Goal: Task Accomplishment & Management: Use online tool/utility

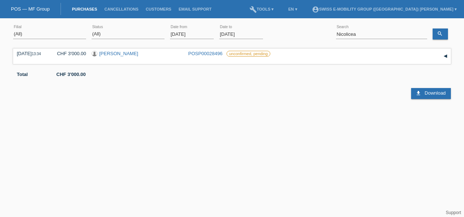
drag, startPoint x: 0, startPoint y: 0, endPoint x: 175, endPoint y: 36, distance: 179.1
click at [175, 36] on input "[DATE]" at bounding box center [192, 34] width 44 height 9
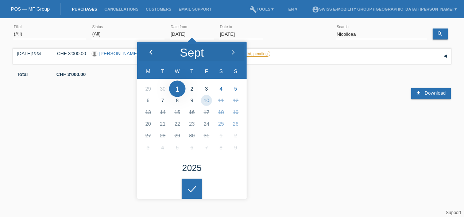
click at [154, 47] on div at bounding box center [150, 53] width 27 height 22
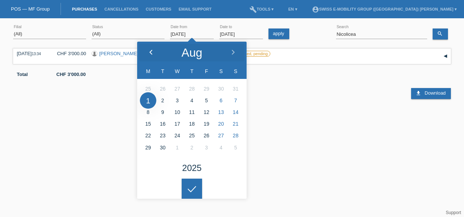
click at [154, 47] on div at bounding box center [150, 53] width 27 height 22
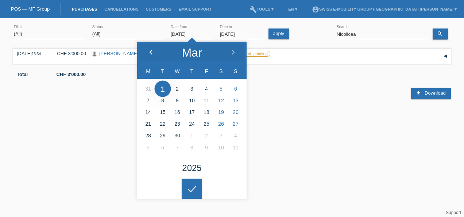
click at [151, 52] on icon at bounding box center [151, 53] width 6 height 6
click at [152, 51] on icon at bounding box center [151, 53] width 6 height 6
type input "[DATE]"
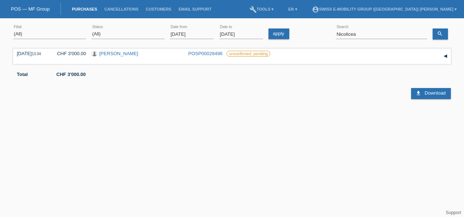
click at [194, 120] on html "POS — MF Group Purchases Cancellations Customers Email Support menu account_cir…" at bounding box center [232, 60] width 464 height 120
click at [440, 32] on icon "search" at bounding box center [440, 34] width 6 height 6
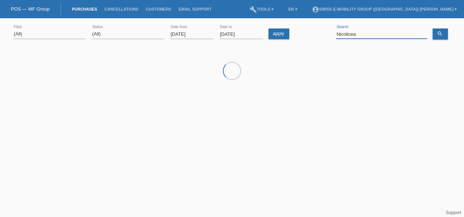
click at [360, 34] on input "Nicolicea" at bounding box center [381, 34] width 91 height 9
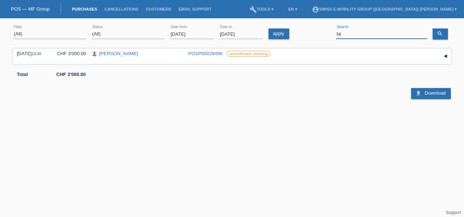
type input "N"
click at [445, 31] on link "search" at bounding box center [440, 33] width 15 height 11
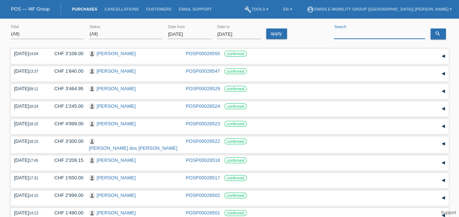
click at [351, 36] on input at bounding box center [378, 34] width 91 height 9
paste input "Gönültas Serkan"
type input "Gönültas Serkan"
click at [440, 37] on link "search" at bounding box center [437, 33] width 15 height 11
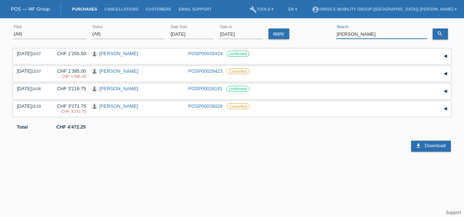
click at [360, 34] on input "Gönültas Serkan" at bounding box center [381, 34] width 91 height 9
click at [113, 70] on link "Serkan Gönültas" at bounding box center [118, 70] width 39 height 5
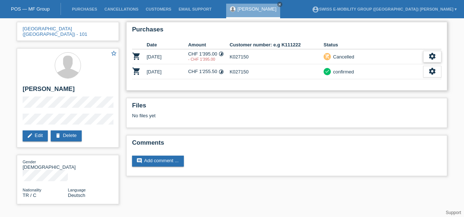
click at [435, 55] on icon "settings" at bounding box center [432, 56] width 8 height 8
click at [427, 68] on span "Show" at bounding box center [422, 67] width 14 height 9
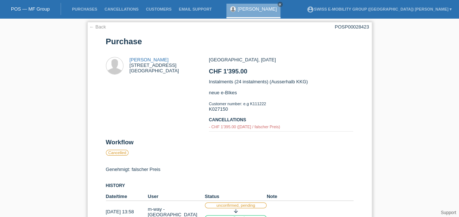
click at [92, 28] on link "← Back" at bounding box center [97, 26] width 17 height 5
click at [95, 28] on link "← Back" at bounding box center [97, 26] width 17 height 5
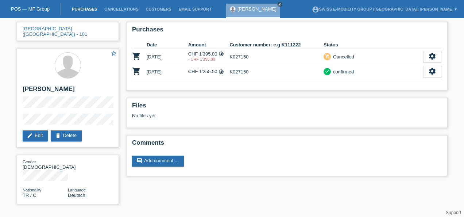
click at [87, 11] on link "Purchases" at bounding box center [84, 9] width 32 height 4
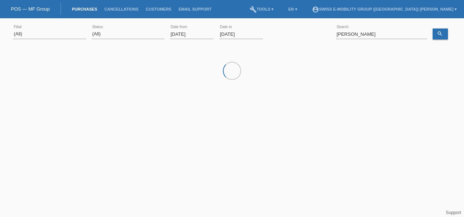
click at [275, 4] on li "build Tools ▾" at bounding box center [262, 9] width 32 height 19
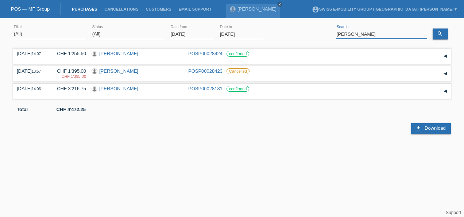
click at [382, 33] on input "[PERSON_NAME]" at bounding box center [381, 34] width 91 height 9
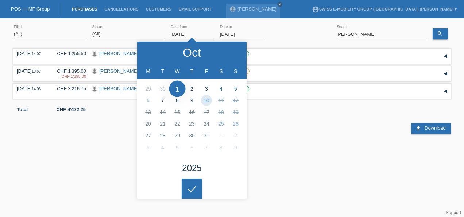
click at [188, 34] on input "01.10.2025" at bounding box center [192, 34] width 44 height 9
click at [154, 53] on div at bounding box center [150, 53] width 27 height 22
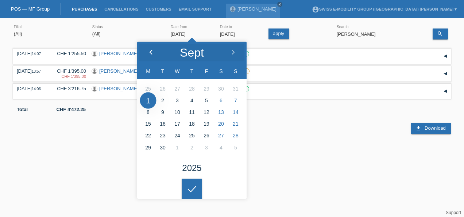
click at [154, 53] on div at bounding box center [150, 53] width 27 height 22
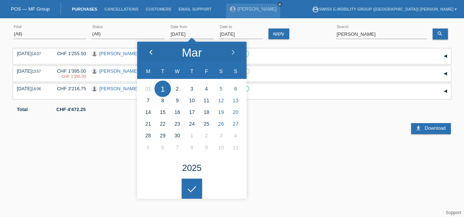
click at [158, 55] on div at bounding box center [150, 53] width 27 height 22
type input "[DATE]"
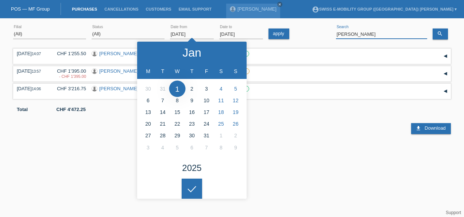
click at [383, 36] on input "Gönültas Serkan" at bounding box center [381, 34] width 91 height 9
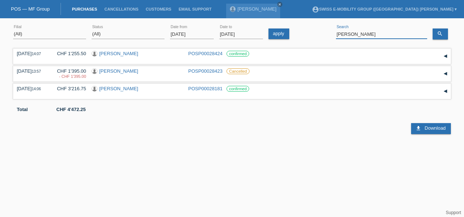
paste input "Berisha Adrij"
type input "Berisha Adrijan"
click at [440, 32] on icon "search" at bounding box center [440, 34] width 6 height 6
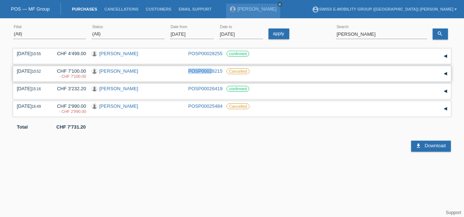
drag, startPoint x: 213, startPoint y: 74, endPoint x: 155, endPoint y: 73, distance: 57.6
click at [155, 73] on div "02.10.2025 10:52 CHF 7'100.00 - CHF 7'100.00 Adrijan Berisha" at bounding box center [232, 73] width 430 height 11
drag, startPoint x: 58, startPoint y: 74, endPoint x: 72, endPoint y: 75, distance: 13.9
click at [72, 75] on div "- CHF 7'100.00" at bounding box center [68, 76] width 35 height 4
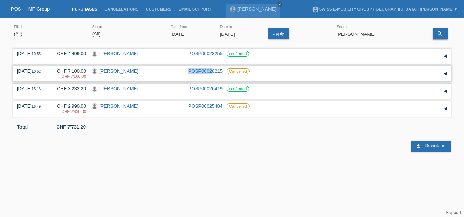
click at [119, 70] on link "Adrijan Berisha" at bounding box center [118, 70] width 39 height 5
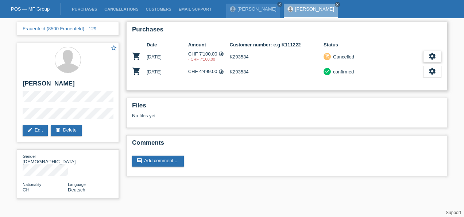
click at [433, 56] on icon "settings" at bounding box center [432, 56] width 8 height 8
click at [421, 67] on span "Show" at bounding box center [422, 67] width 14 height 9
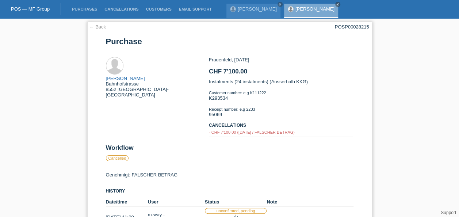
click at [95, 25] on link "← Back" at bounding box center [97, 26] width 17 height 5
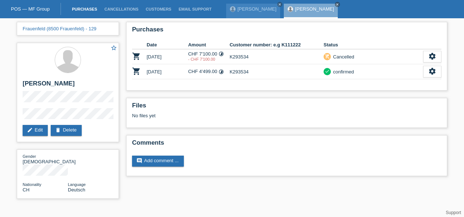
click at [78, 9] on link "Purchases" at bounding box center [84, 9] width 32 height 4
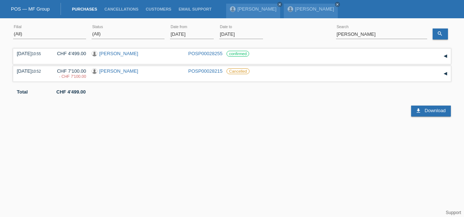
click at [193, 35] on input "[DATE]" at bounding box center [192, 34] width 44 height 9
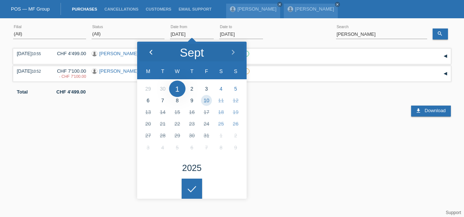
click at [149, 51] on icon at bounding box center [151, 53] width 6 height 6
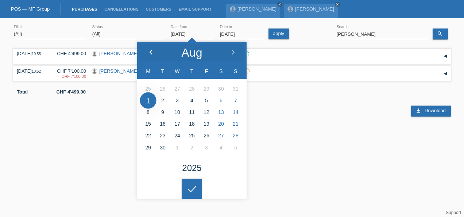
click at [149, 51] on icon at bounding box center [151, 53] width 6 height 6
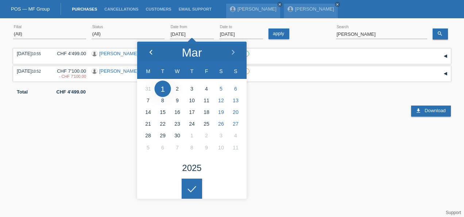
click at [149, 51] on icon at bounding box center [151, 53] width 6 height 6
type input "[DATE]"
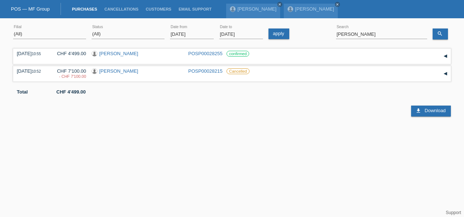
click at [189, 120] on html "POS — MF Group Purchases Cancellations Customers Email Support Serkan Gönültas" at bounding box center [232, 60] width 464 height 120
click at [372, 30] on input "Berisha Adrijan" at bounding box center [381, 34] width 91 height 9
paste input "David Nohel"
click at [440, 28] on div "search" at bounding box center [442, 31] width 18 height 18
click at [440, 29] on link "search" at bounding box center [440, 33] width 15 height 11
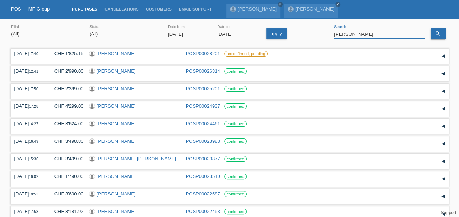
click at [368, 32] on input "David Nohel" at bounding box center [378, 34] width 91 height 9
paste input "Marc Sancez"
type input "Marc Sancez"
click at [439, 36] on icon "search" at bounding box center [437, 34] width 6 height 6
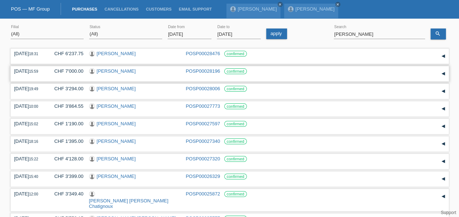
click at [209, 70] on link "POSP00028196" at bounding box center [203, 70] width 34 height 5
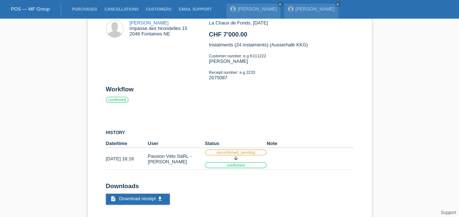
scroll to position [47, 0]
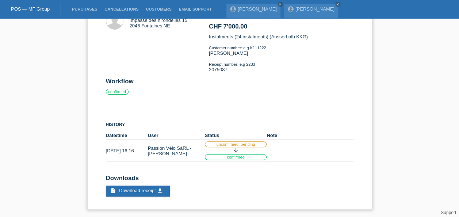
click at [136, 154] on td "01.10.2025 16:16" at bounding box center [127, 151] width 42 height 22
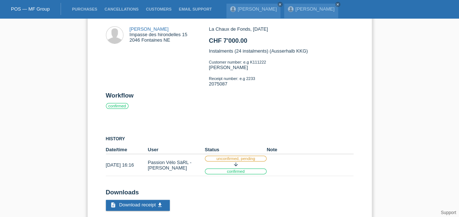
scroll to position [32, 0]
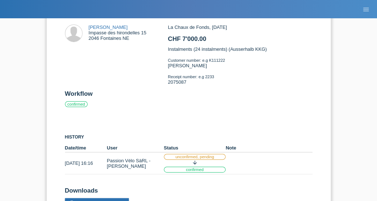
click at [149, 93] on h2 "Workflow" at bounding box center [188, 95] width 247 height 11
drag, startPoint x: 209, startPoint y: 178, endPoint x: 163, endPoint y: 132, distance: 65.8
click at [163, 132] on div "History Date/time User Status Note confirmed" at bounding box center [188, 143] width 247 height 62
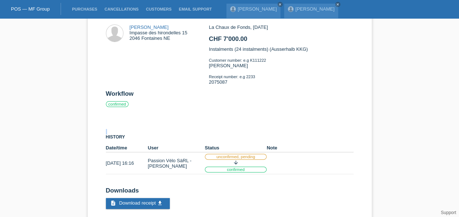
scroll to position [0, 0]
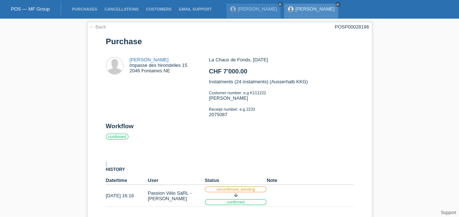
click at [336, 5] on icon "close" at bounding box center [338, 5] width 4 height 4
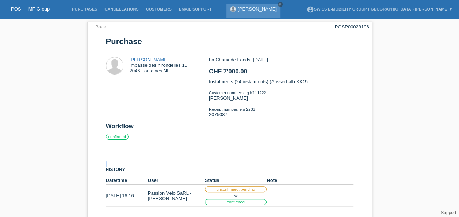
click at [277, 5] on link "close" at bounding box center [279, 4] width 5 height 5
click at [78, 8] on link "Purchases" at bounding box center [84, 9] width 32 height 4
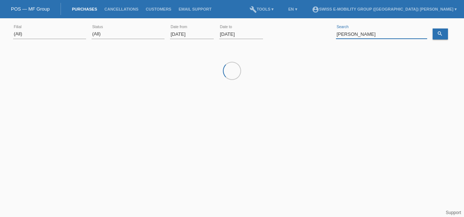
click at [389, 34] on input "[PERSON_NAME]" at bounding box center [381, 34] width 91 height 9
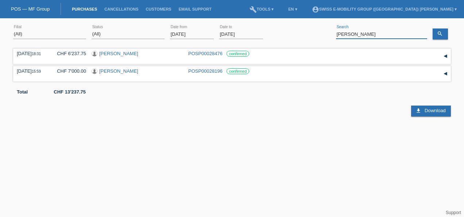
paste input "[PERSON_NAME]"
click at [439, 34] on icon "search" at bounding box center [440, 34] width 6 height 6
click at [391, 39] on icon at bounding box center [381, 39] width 91 height 0
click at [379, 33] on input "[PERSON_NAME]" at bounding box center [381, 34] width 91 height 9
paste input "Sevinc Serkan"
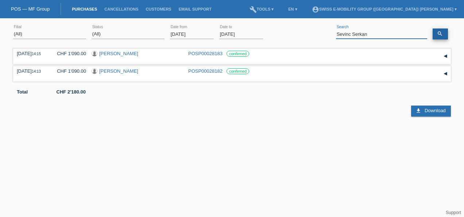
type input "Sevinc Serkan"
click at [442, 31] on icon "search" at bounding box center [440, 34] width 6 height 6
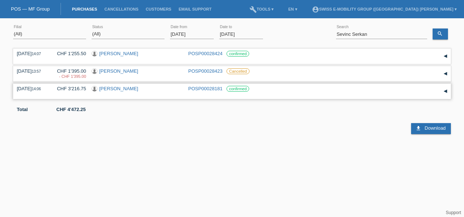
click at [209, 90] on link "POSP00028181" at bounding box center [205, 88] width 34 height 5
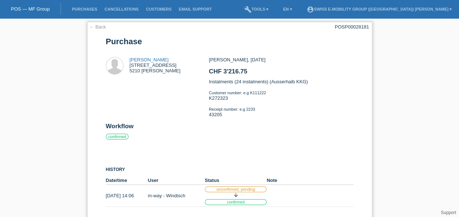
click at [98, 26] on link "← Back" at bounding box center [97, 26] width 17 height 5
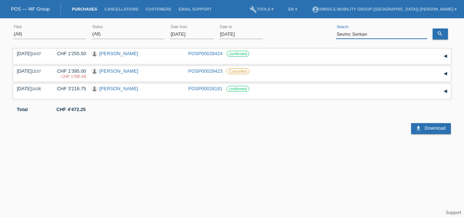
click at [384, 36] on input "Sevinc Serkan" at bounding box center [381, 34] width 91 height 9
type input "Sevinc"
click at [443, 30] on link "search" at bounding box center [440, 33] width 15 height 11
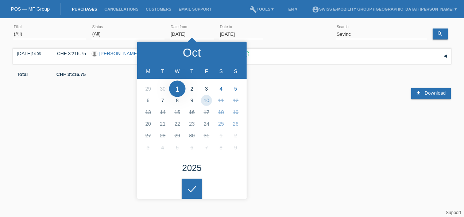
click at [193, 32] on input "[DATE]" at bounding box center [192, 34] width 44 height 9
click at [153, 57] on div at bounding box center [150, 53] width 27 height 22
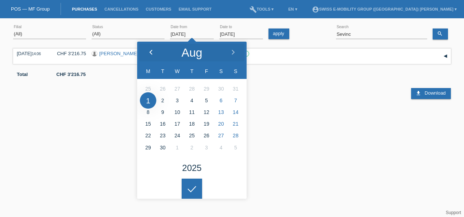
click at [153, 57] on div at bounding box center [150, 53] width 27 height 22
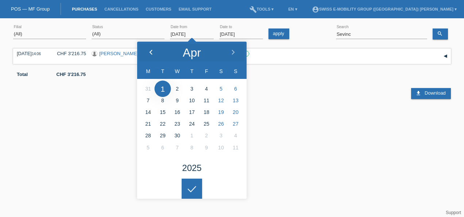
click at [153, 57] on div at bounding box center [150, 53] width 27 height 22
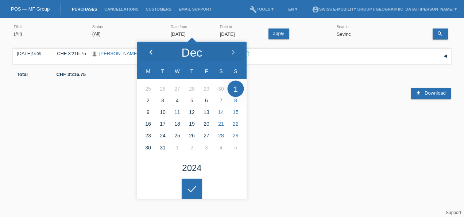
click at [153, 57] on div at bounding box center [150, 53] width 27 height 22
type input "01.11.2024"
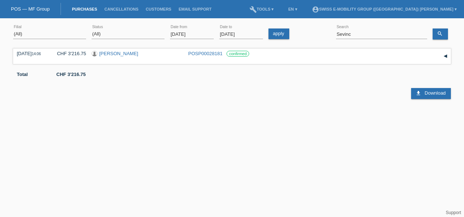
click at [195, 120] on html "POS — MF Group Purchases Cancellations Customers Email Support menu account_cir…" at bounding box center [232, 60] width 464 height 120
click at [444, 34] on link "search" at bounding box center [440, 33] width 15 height 11
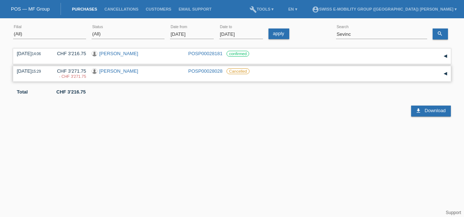
click at [214, 71] on link "POSP00028028" at bounding box center [205, 70] width 34 height 5
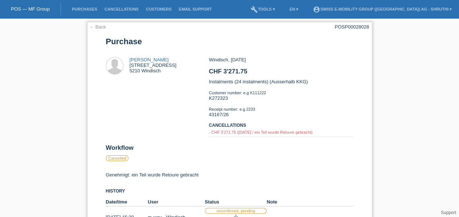
click at [261, 134] on div "- CHF 3'271.75 (01.10.2025 / ein Teil wurde Retoure gebracht)" at bounding box center [281, 132] width 144 height 4
drag, startPoint x: 261, startPoint y: 134, endPoint x: 224, endPoint y: 142, distance: 37.7
click at [224, 142] on div "Windisch, 26.09.2025 CHF 3'271.75 Instalments (24 instalments) (Ausserhalb KKG)…" at bounding box center [281, 100] width 144 height 87
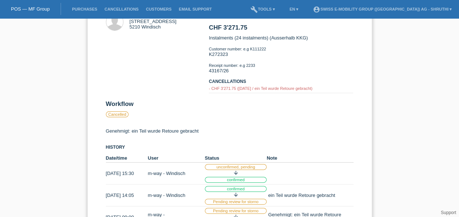
scroll to position [58, 0]
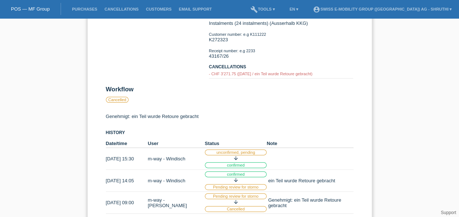
drag, startPoint x: 179, startPoint y: 152, endPoint x: 350, endPoint y: 136, distance: 171.9
click at [350, 135] on h3 "History" at bounding box center [229, 132] width 247 height 5
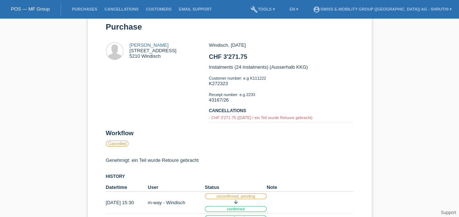
scroll to position [0, 0]
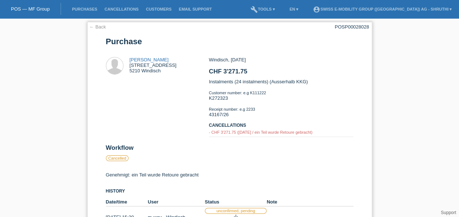
click at [96, 28] on link "← Back" at bounding box center [97, 26] width 17 height 5
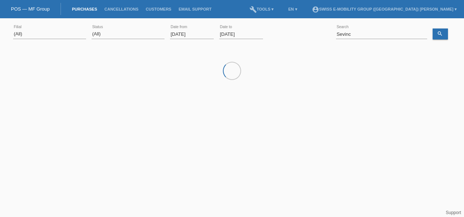
click at [201, 36] on input "[DATE]" at bounding box center [192, 34] width 44 height 9
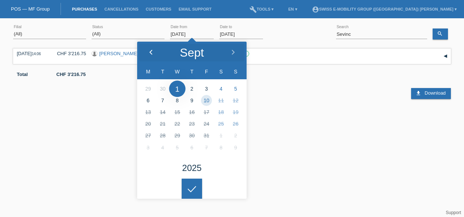
click at [150, 50] on icon at bounding box center [151, 53] width 6 height 6
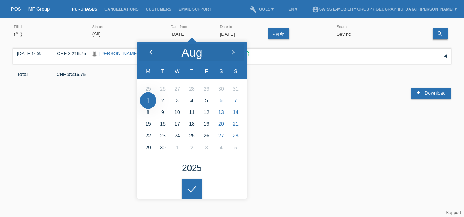
click at [150, 50] on icon at bounding box center [151, 53] width 6 height 6
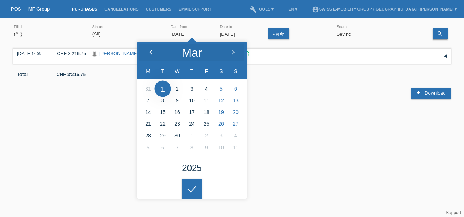
click at [150, 50] on icon at bounding box center [151, 53] width 6 height 6
click at [152, 52] on icon at bounding box center [151, 53] width 6 height 6
type input "[DATE]"
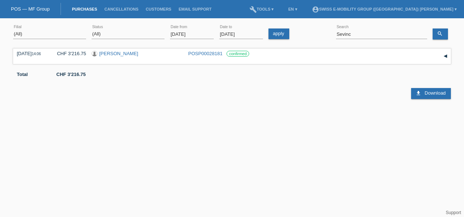
click at [190, 188] on div at bounding box center [192, 183] width 20 height 20
click at [440, 31] on icon "search" at bounding box center [440, 34] width 6 height 6
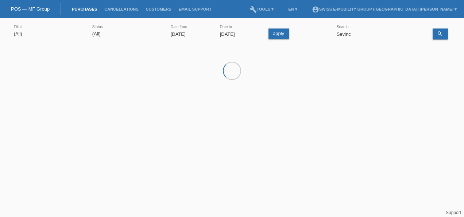
click at [146, 108] on div at bounding box center [232, 83] width 438 height 73
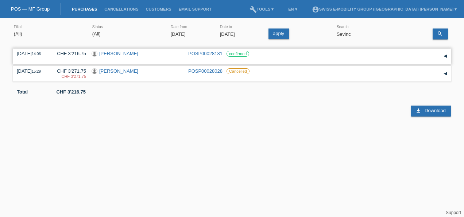
drag, startPoint x: 53, startPoint y: 52, endPoint x: 92, endPoint y: 49, distance: 38.8
click at [92, 49] on div "[DATE] 14:06 CHF 3'216.75 [PERSON_NAME] POSP00028181 confirmed Reservation Date" at bounding box center [232, 56] width 438 height 15
copy div "CHF 3'216.75"
drag, startPoint x: 51, startPoint y: 71, endPoint x: 86, endPoint y: 73, distance: 34.7
click at [86, 73] on div "[DATE] 15:29 CHF 3'271.75 - CHF 3'271.75 [PERSON_NAME]" at bounding box center [232, 73] width 430 height 11
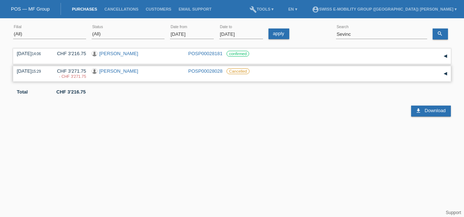
copy div "CHF 3'271.75"
drag, startPoint x: 15, startPoint y: 50, endPoint x: 140, endPoint y: 55, distance: 125.6
click at [140, 55] on div "[DATE] 14:06 CHF 3'216.75 [PERSON_NAME] POSP00028181 confirmed Reservation Date" at bounding box center [232, 56] width 438 height 15
copy div "[DATE] 14:06 CHF 3'216.75 Serkan Sevinç"
click at [103, 107] on div "download Download" at bounding box center [232, 105] width 438 height 22
